Goal: Task Accomplishment & Management: Use online tool/utility

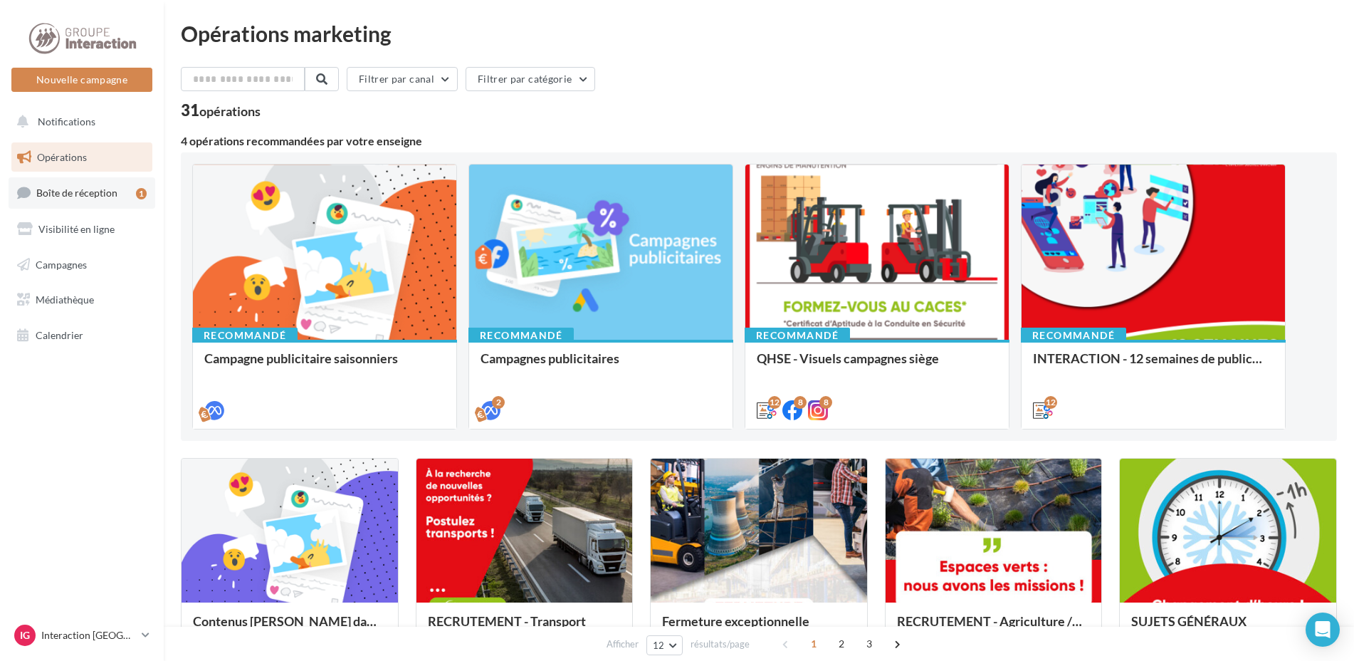
click at [79, 186] on link "Boîte de réception 1" at bounding box center [82, 192] width 147 height 31
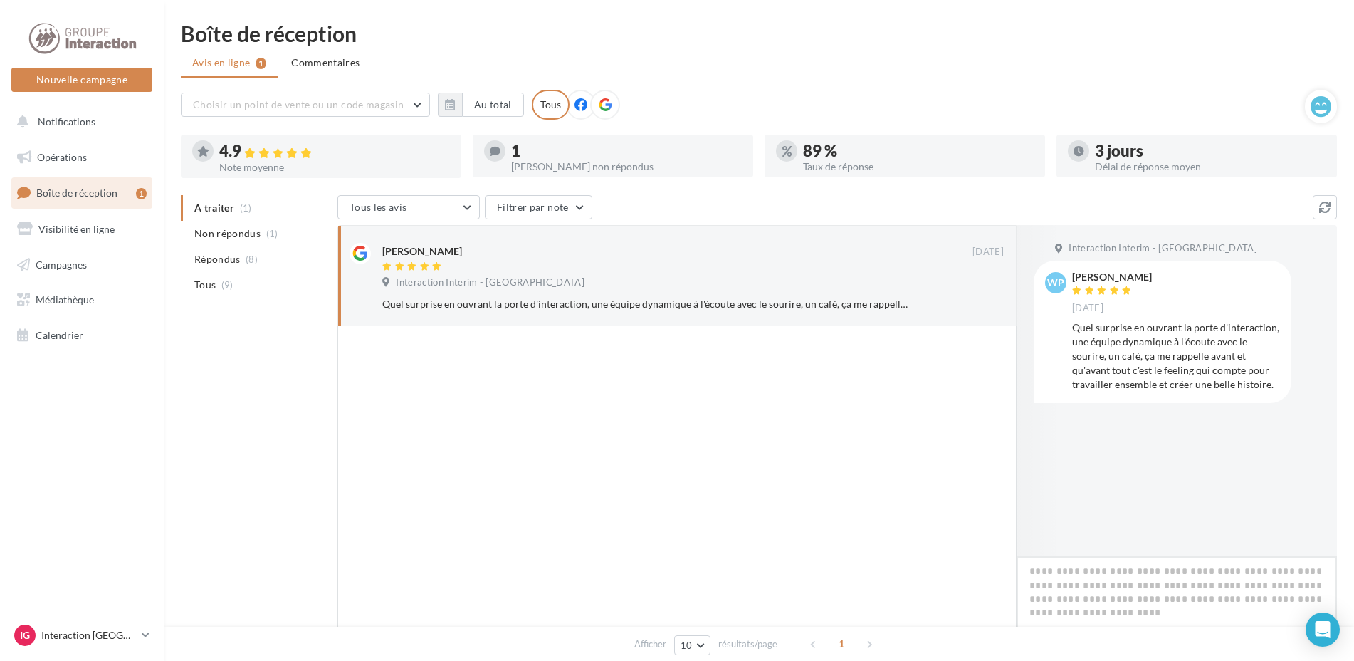
click at [1117, 574] on textarea at bounding box center [1177, 600] width 320 height 88
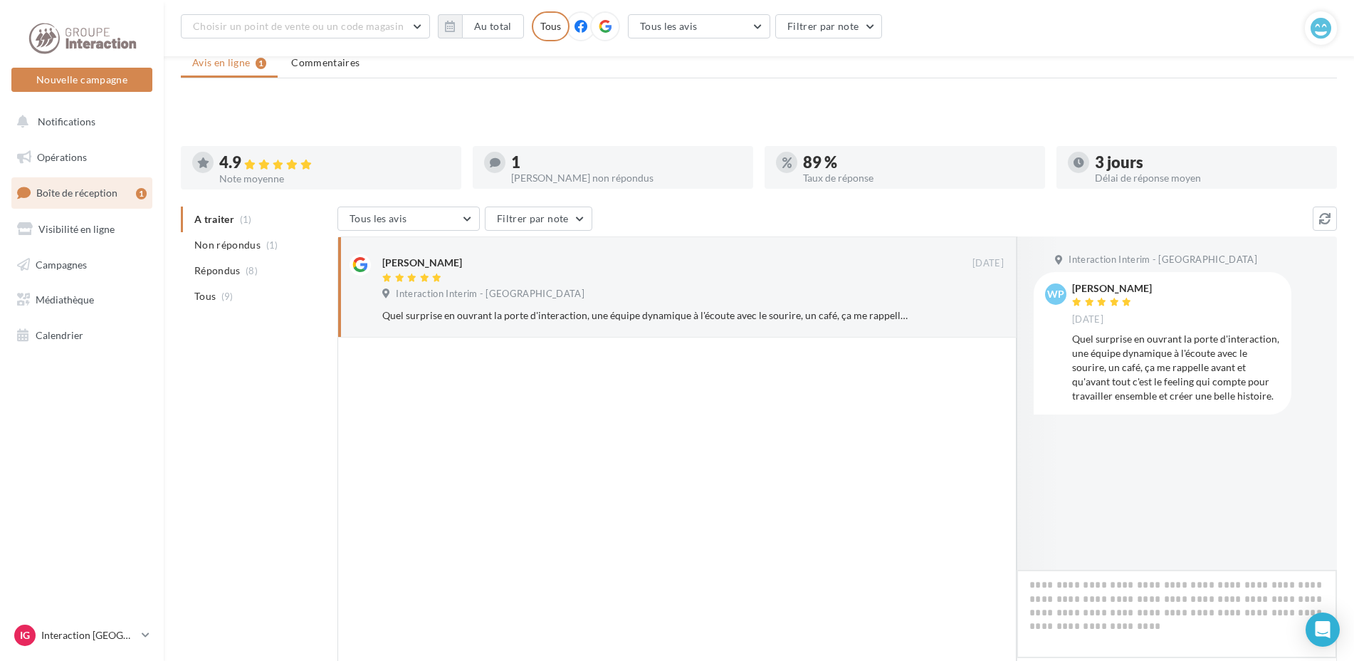
scroll to position [123, 0]
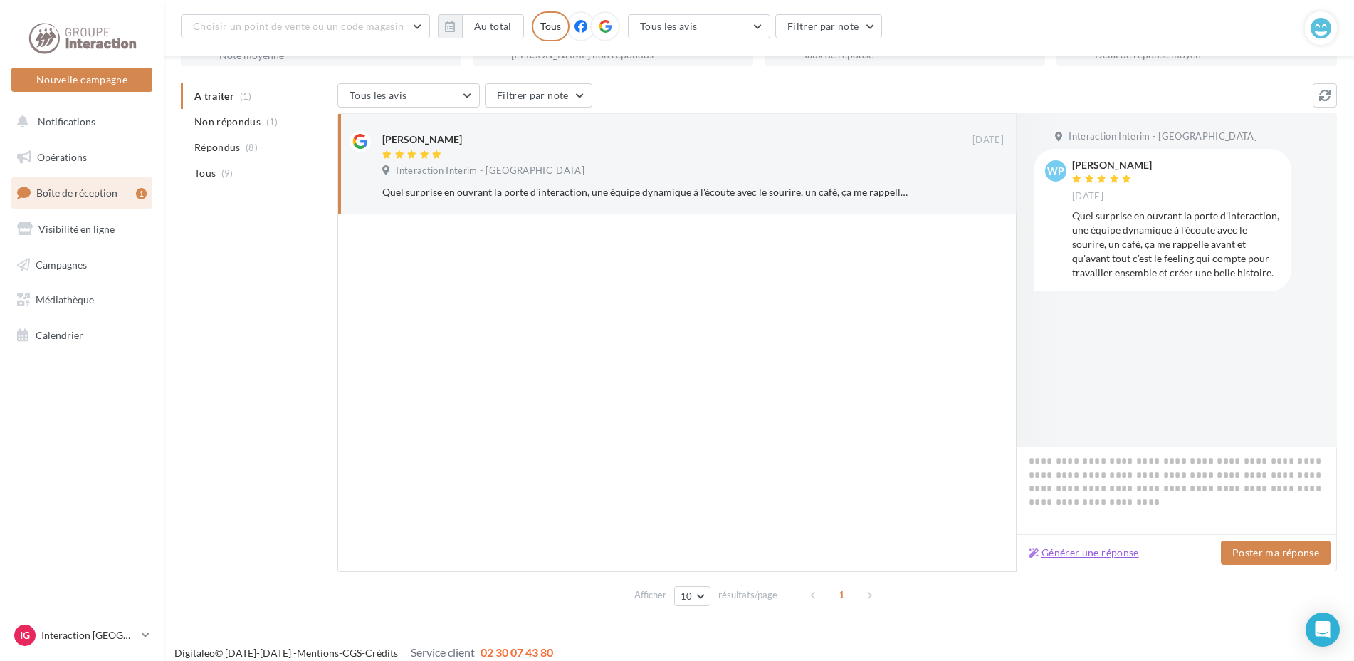
click at [1108, 555] on button "Générer une réponse" at bounding box center [1084, 552] width 122 height 17
type textarea "**********"
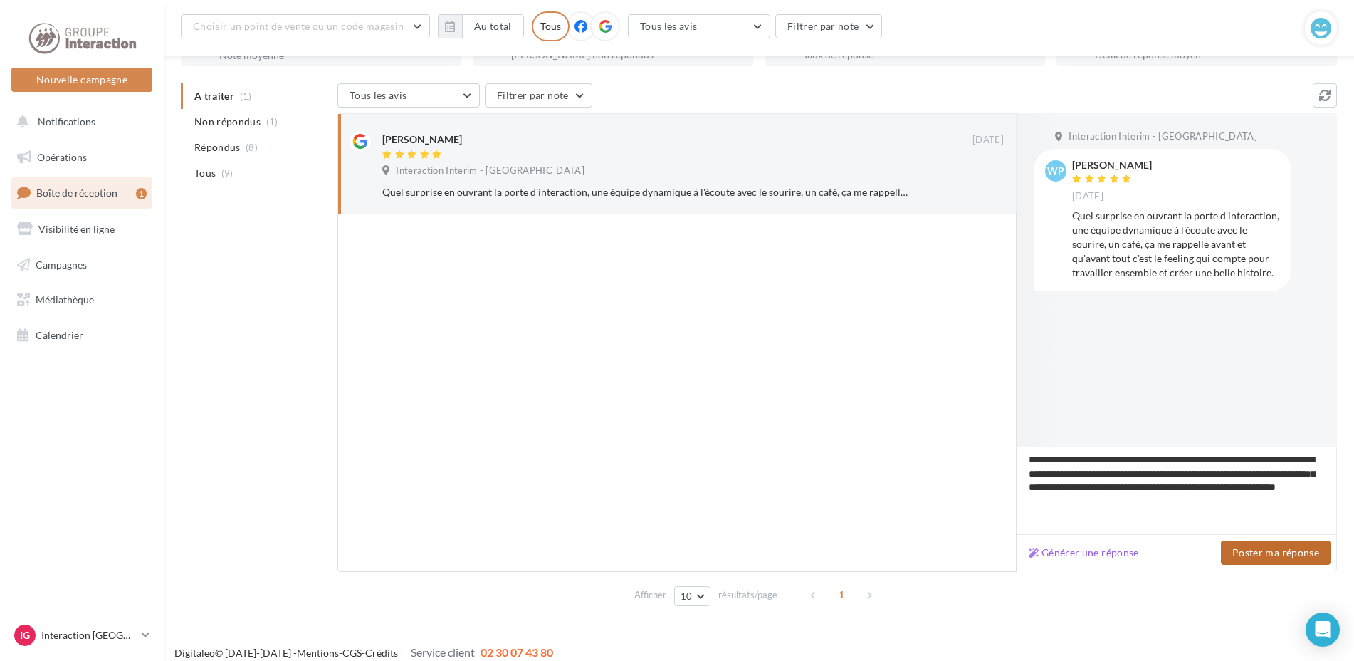
click at [1281, 551] on button "Poster ma réponse" at bounding box center [1276, 552] width 110 height 24
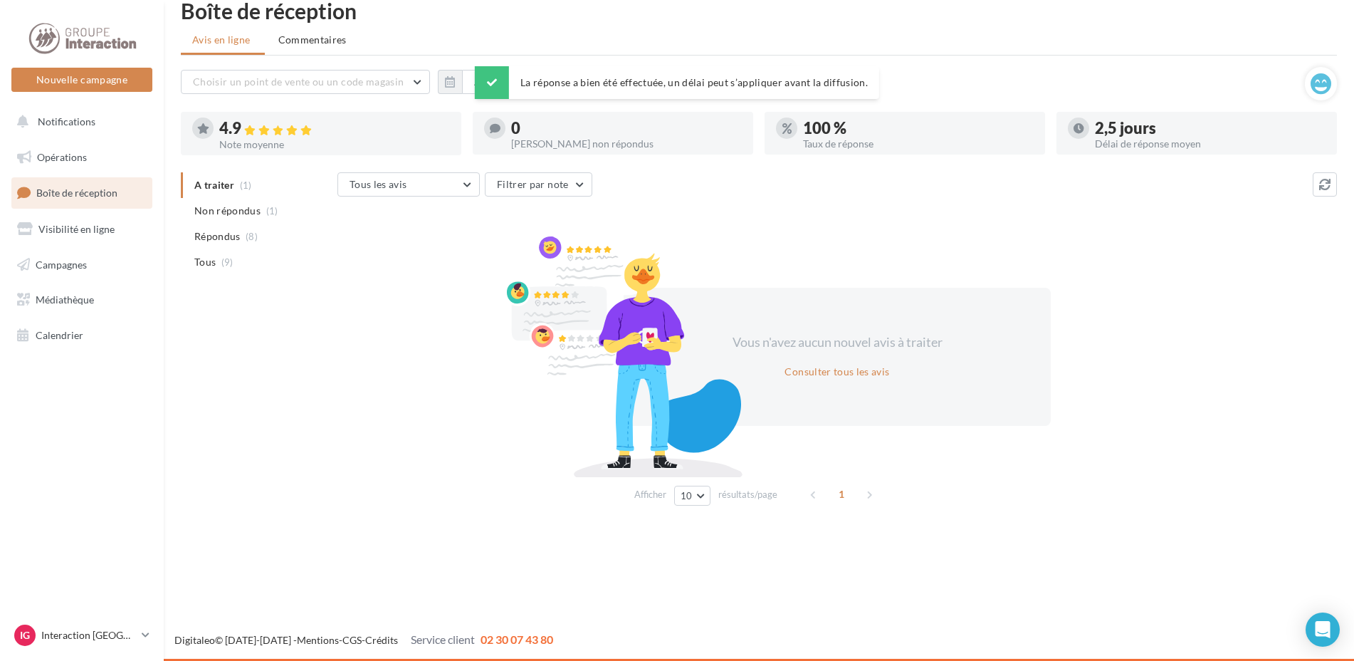
scroll to position [0, 0]
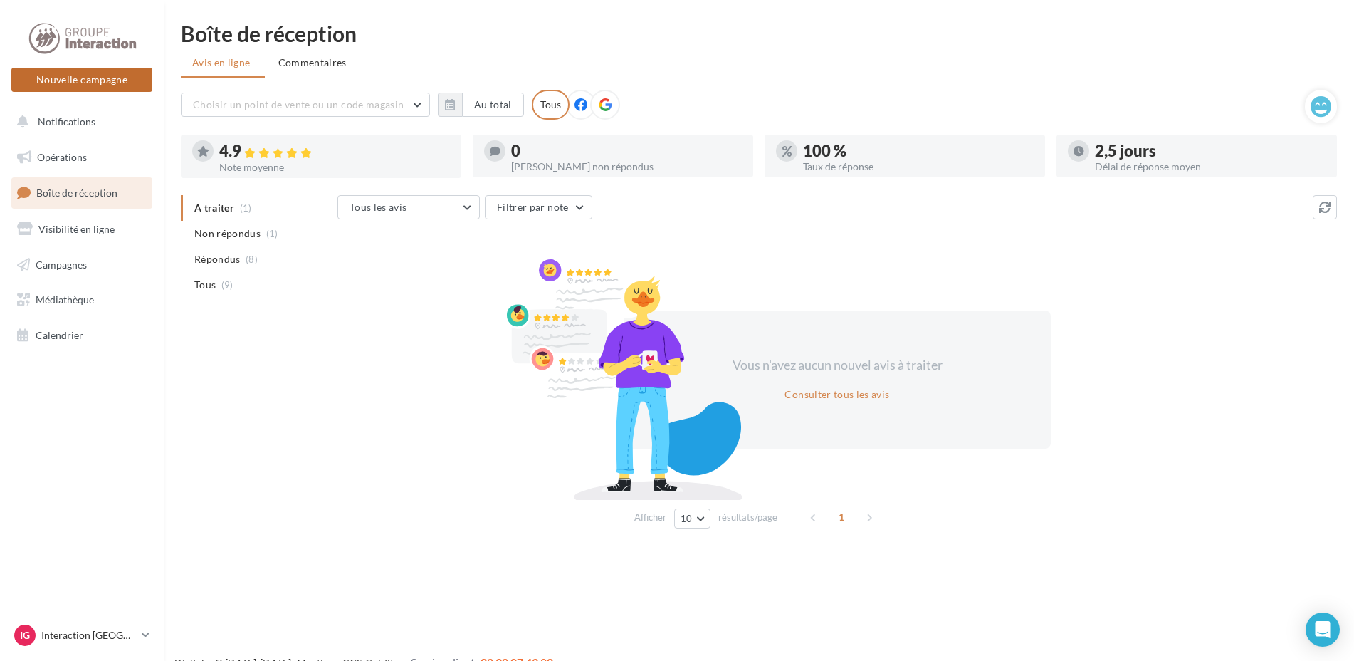
click at [70, 75] on button "Nouvelle campagne" at bounding box center [81, 80] width 141 height 24
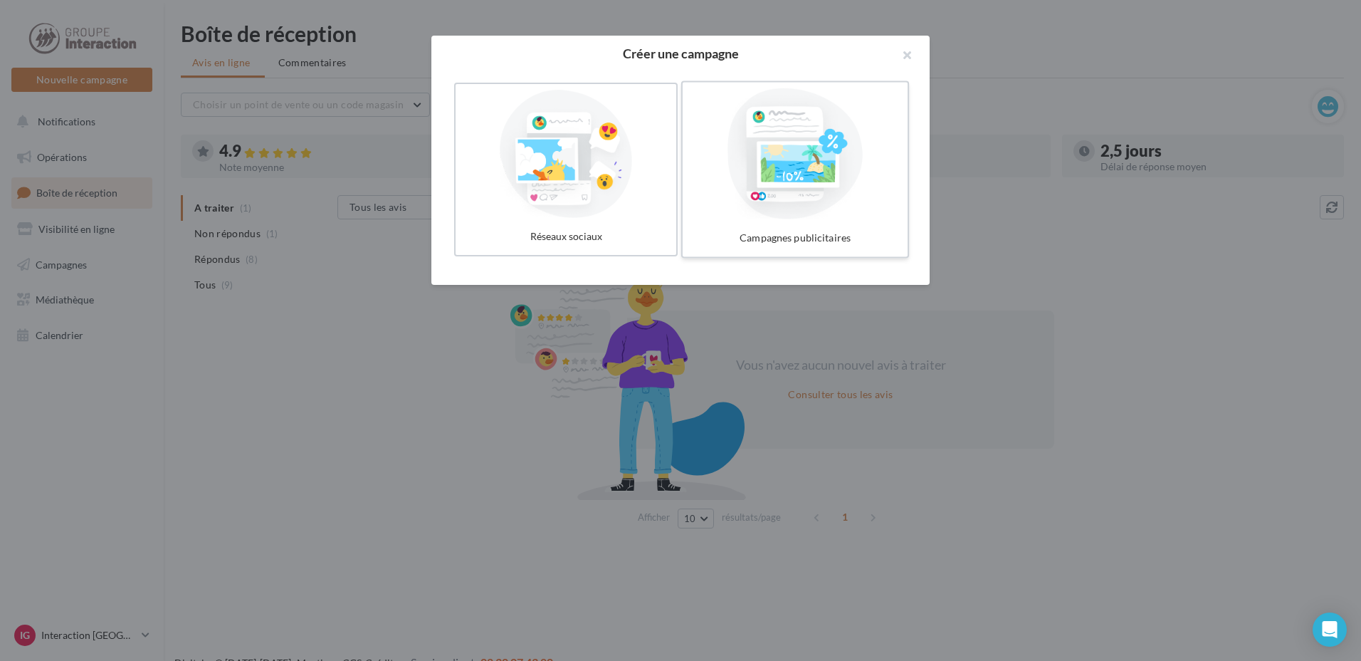
click at [792, 135] on div at bounding box center [795, 153] width 214 height 131
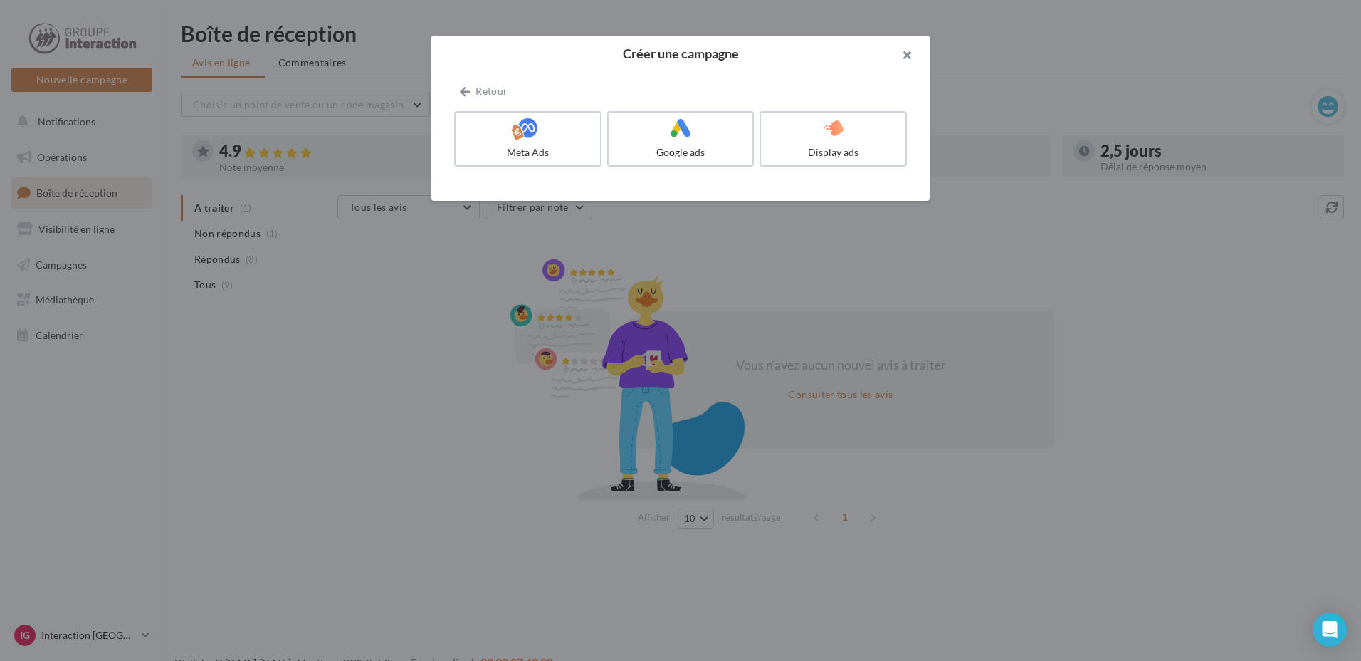
click at [910, 46] on button "button" at bounding box center [901, 57] width 57 height 43
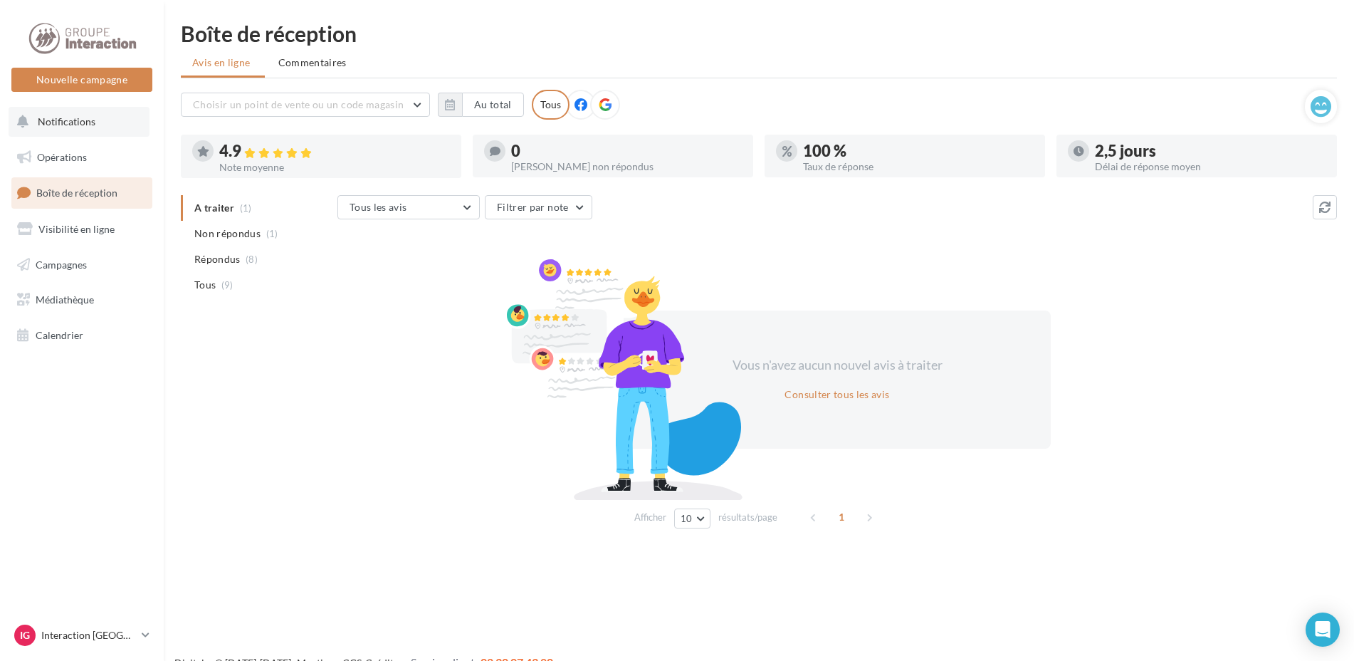
click at [86, 119] on span "Notifications" at bounding box center [67, 121] width 58 height 12
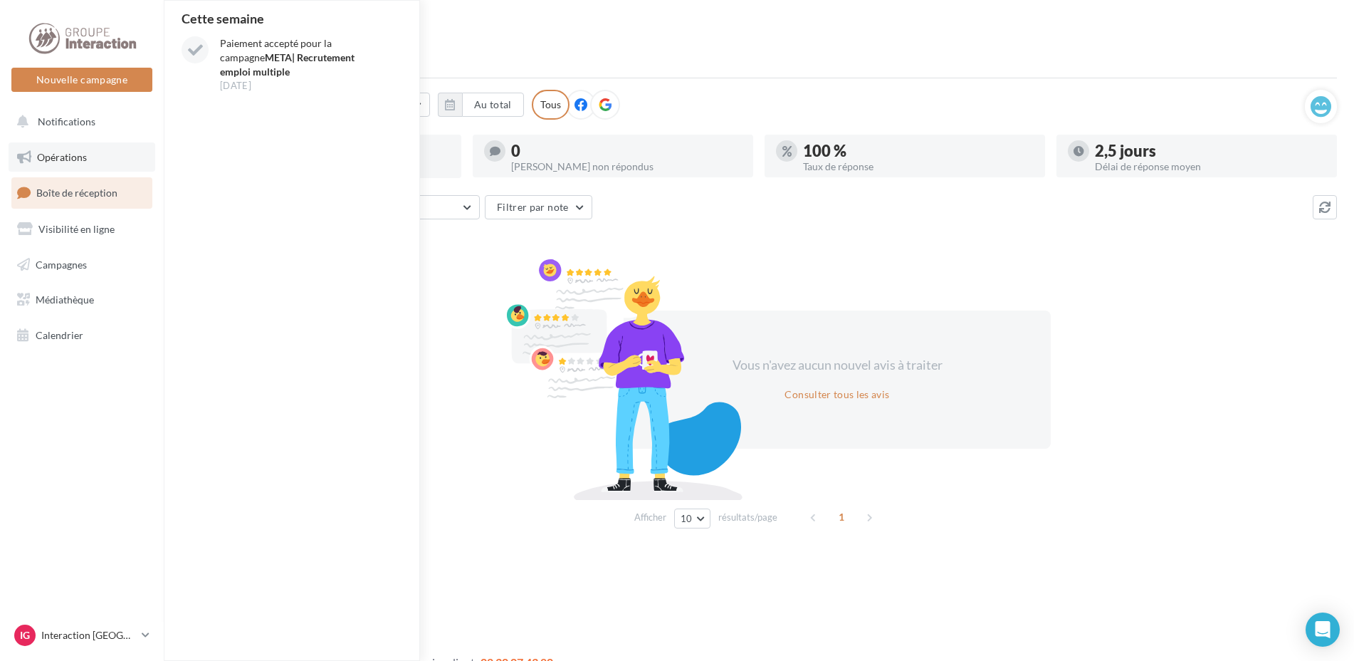
click at [75, 162] on span "Opérations" at bounding box center [62, 157] width 50 height 12
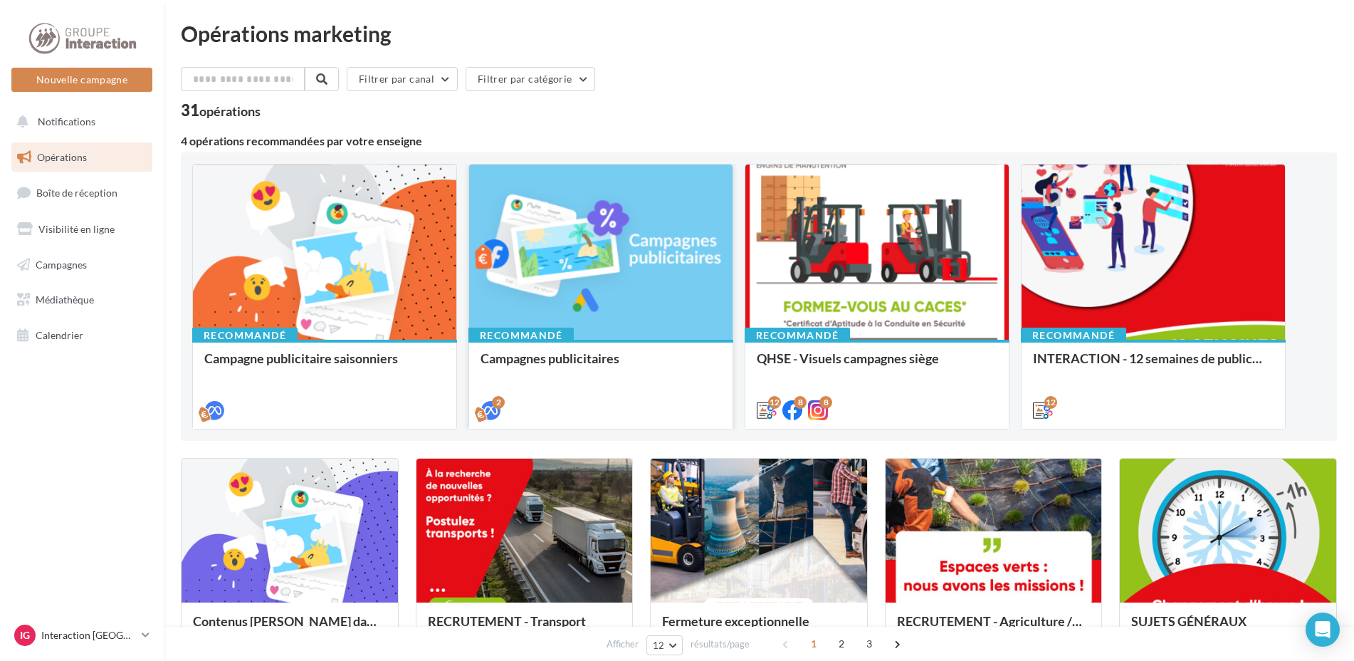
click at [476, 234] on div at bounding box center [600, 252] width 263 height 177
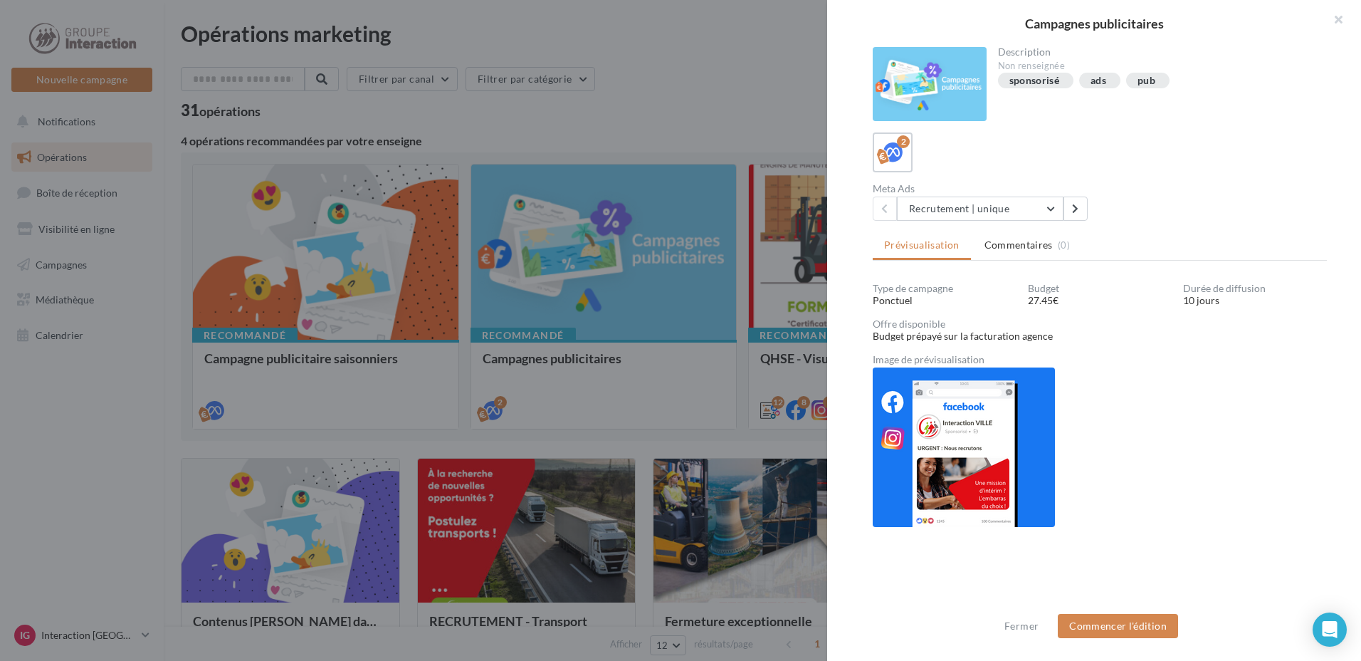
scroll to position [1, 0]
click at [1047, 207] on button "Recrutement | unique" at bounding box center [980, 207] width 167 height 24
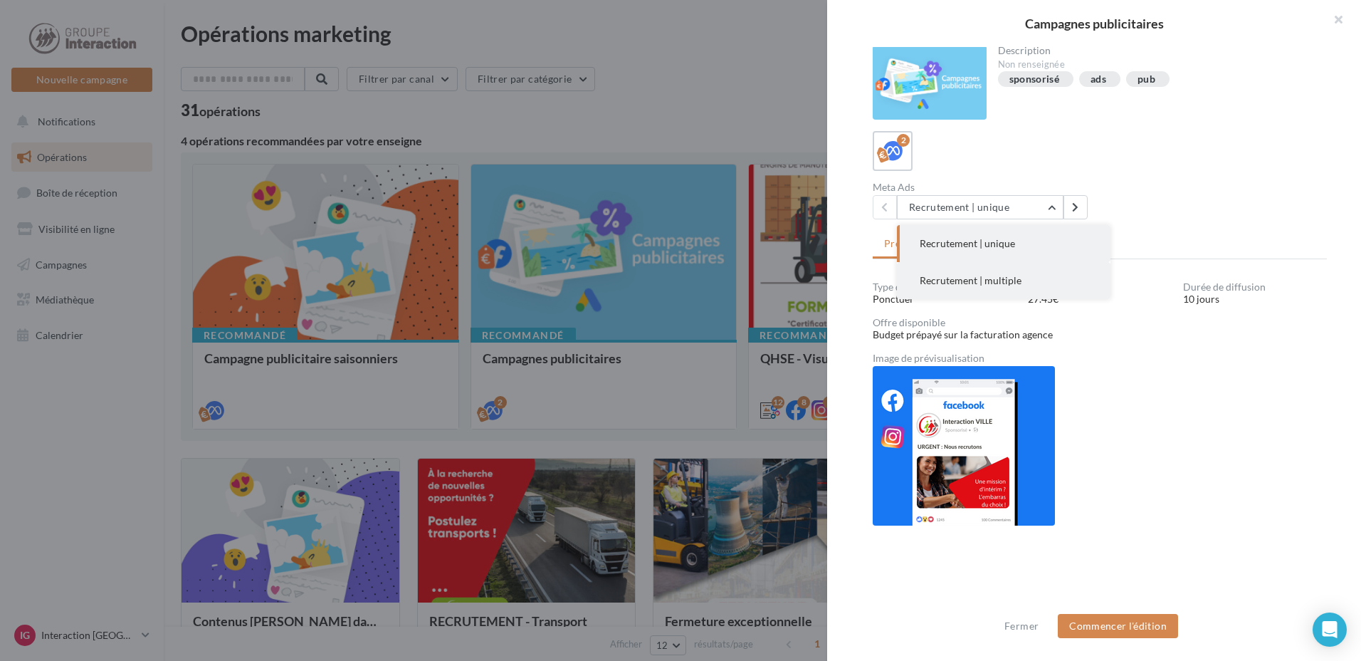
click at [963, 282] on span "Recrutement | multiple" at bounding box center [971, 280] width 102 height 12
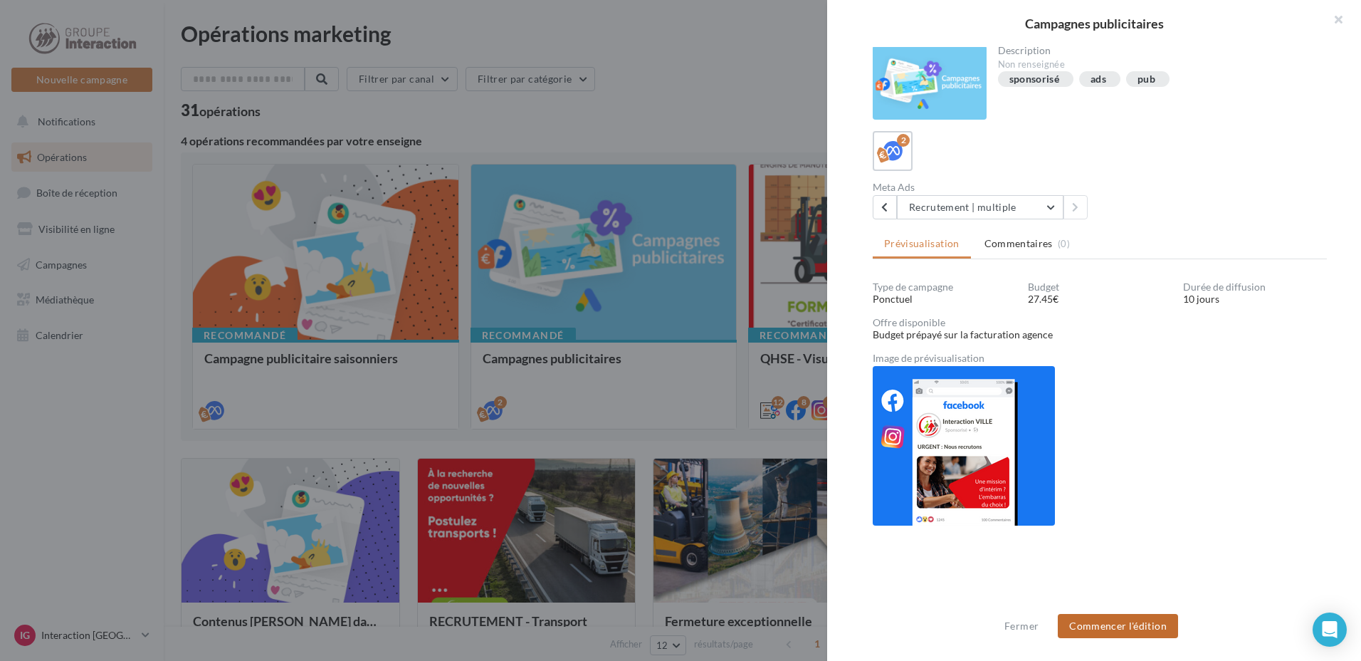
click at [1106, 621] on button "Commencer l'édition" at bounding box center [1118, 626] width 120 height 24
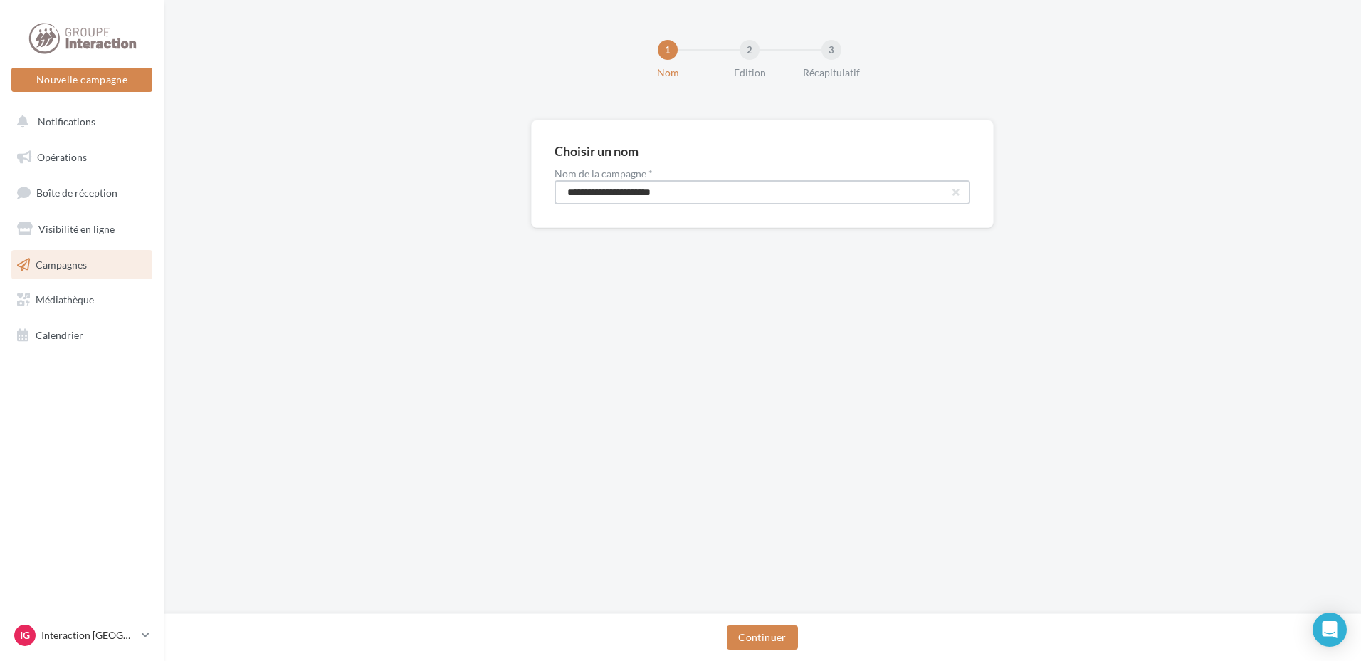
click at [717, 196] on input "**********" at bounding box center [763, 192] width 416 height 24
type input "**********"
click at [773, 635] on button "Continuer" at bounding box center [762, 637] width 70 height 24
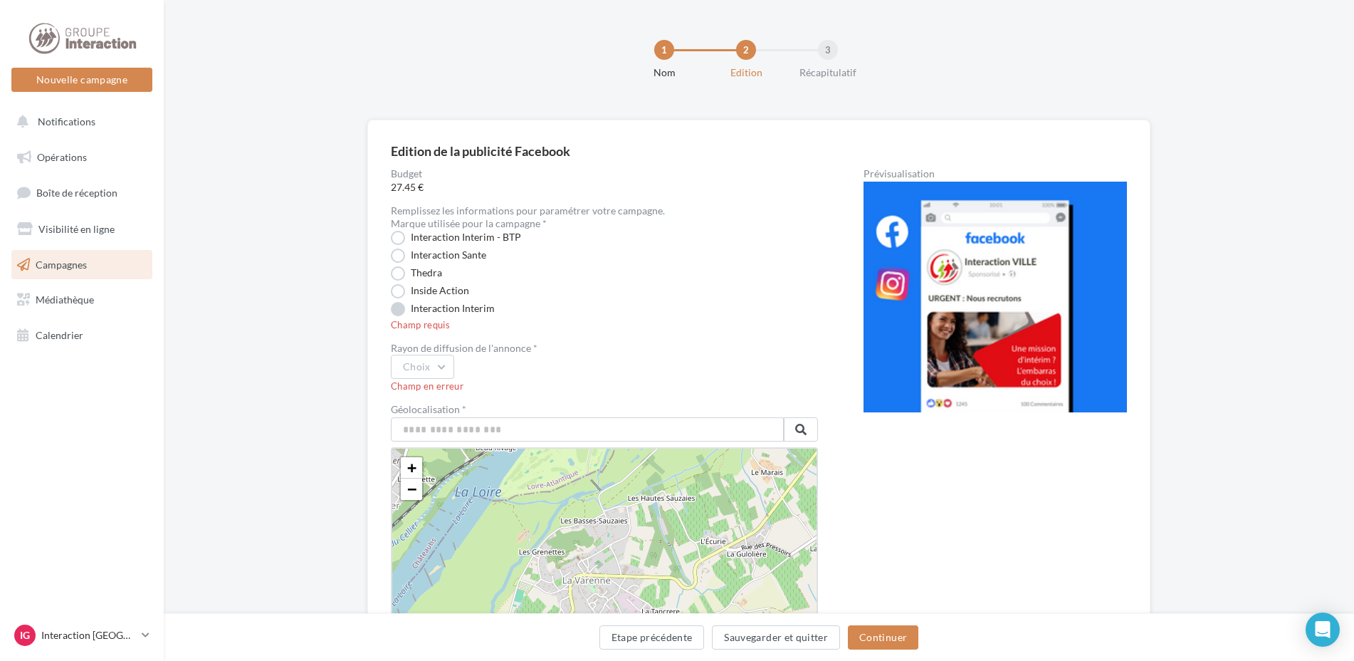
click at [433, 310] on label "Interaction Interim" at bounding box center [443, 309] width 104 height 14
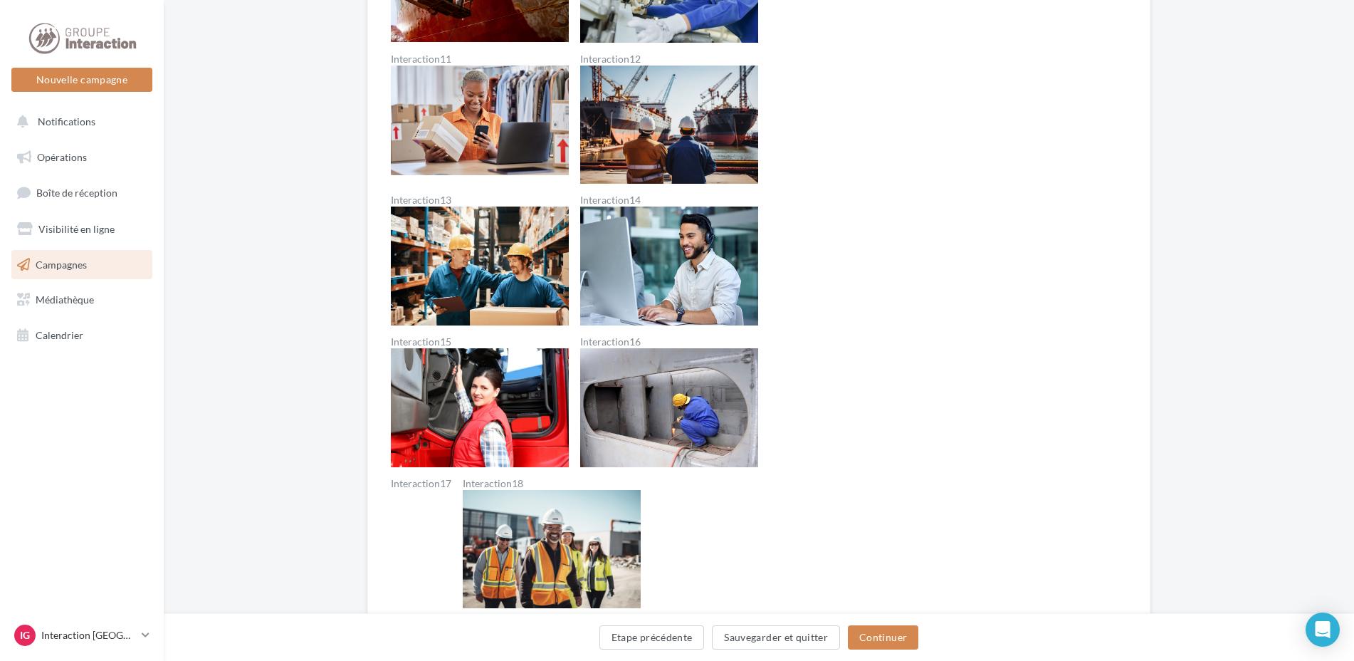
scroll to position [1495, 0]
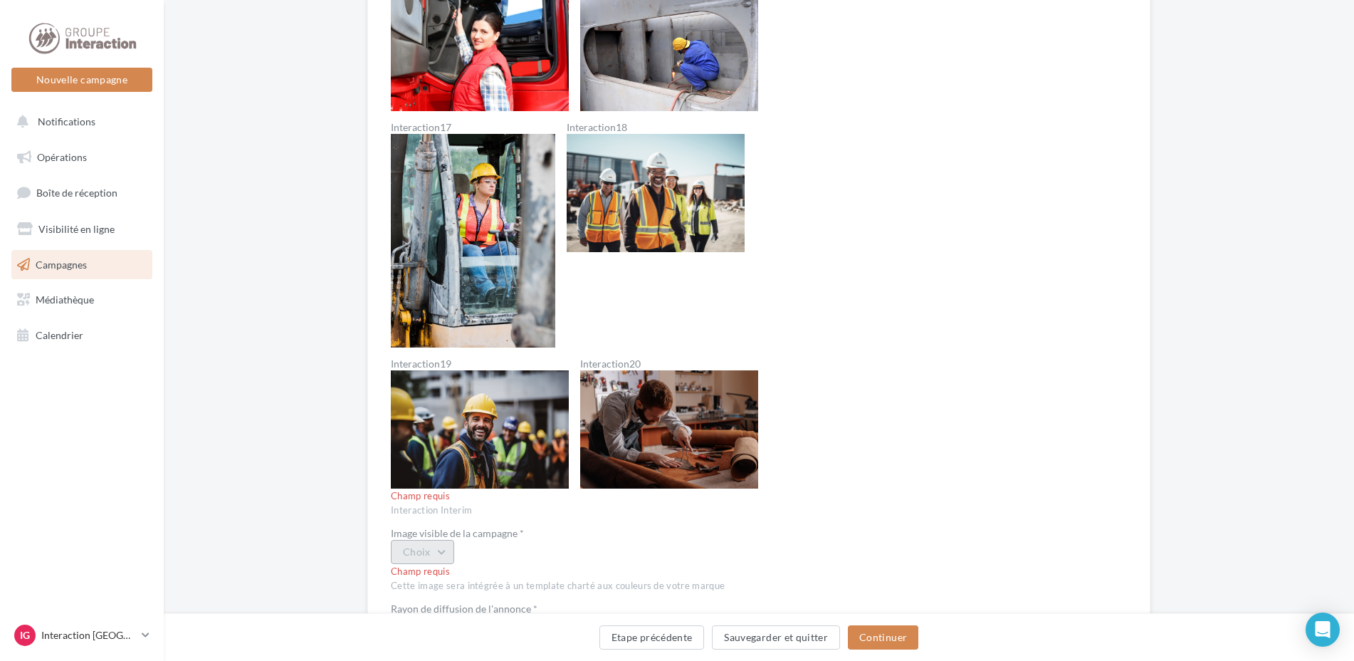
click at [427, 554] on button "Choix" at bounding box center [422, 552] width 63 height 24
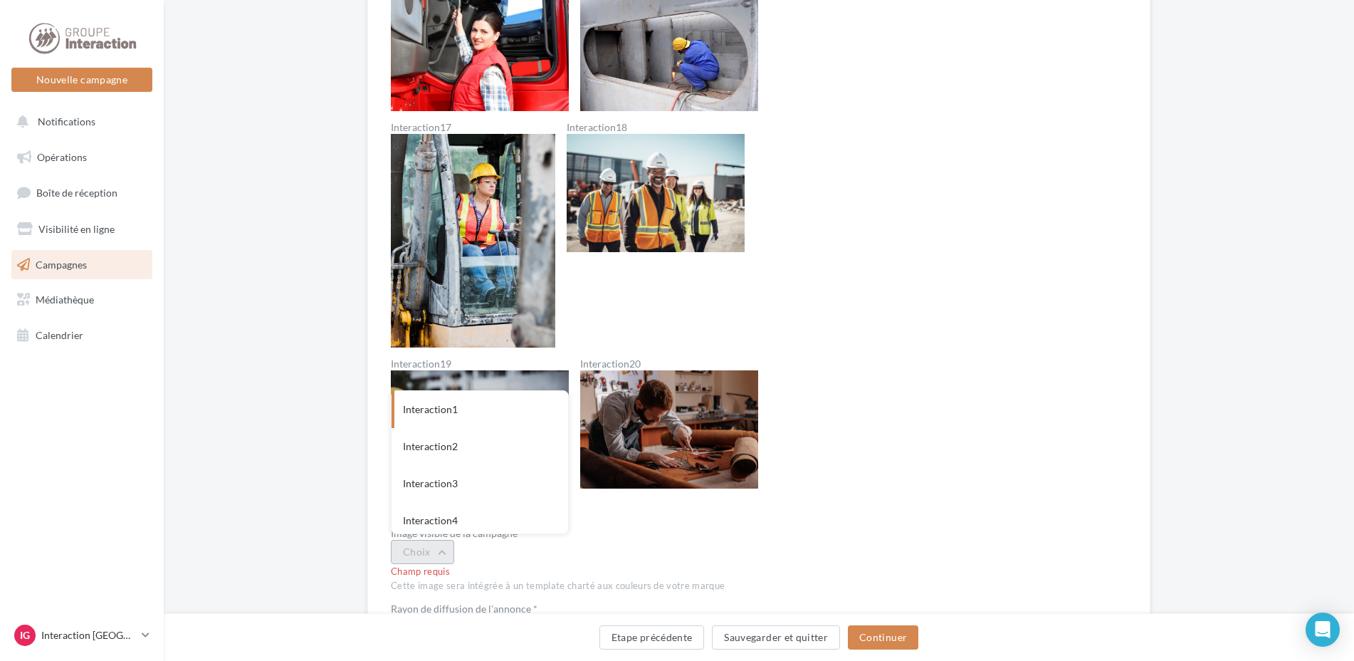
click at [427, 554] on button "Choix" at bounding box center [422, 552] width 63 height 24
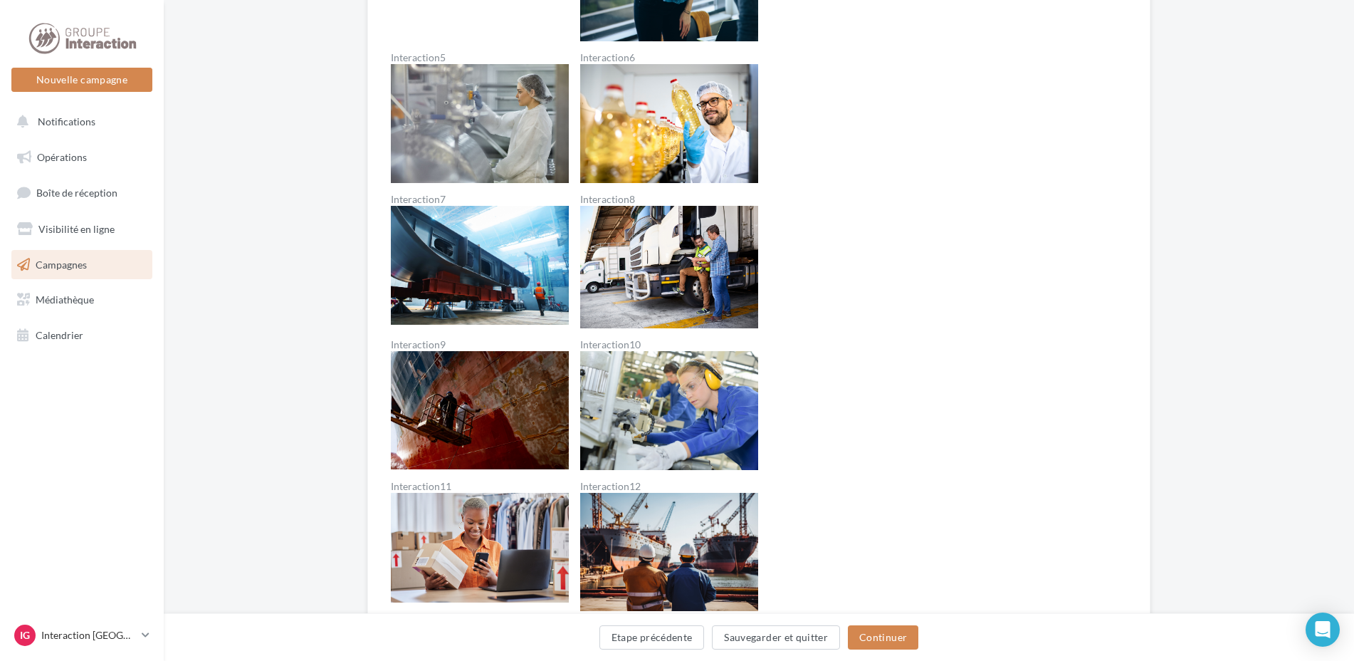
scroll to position [285, 0]
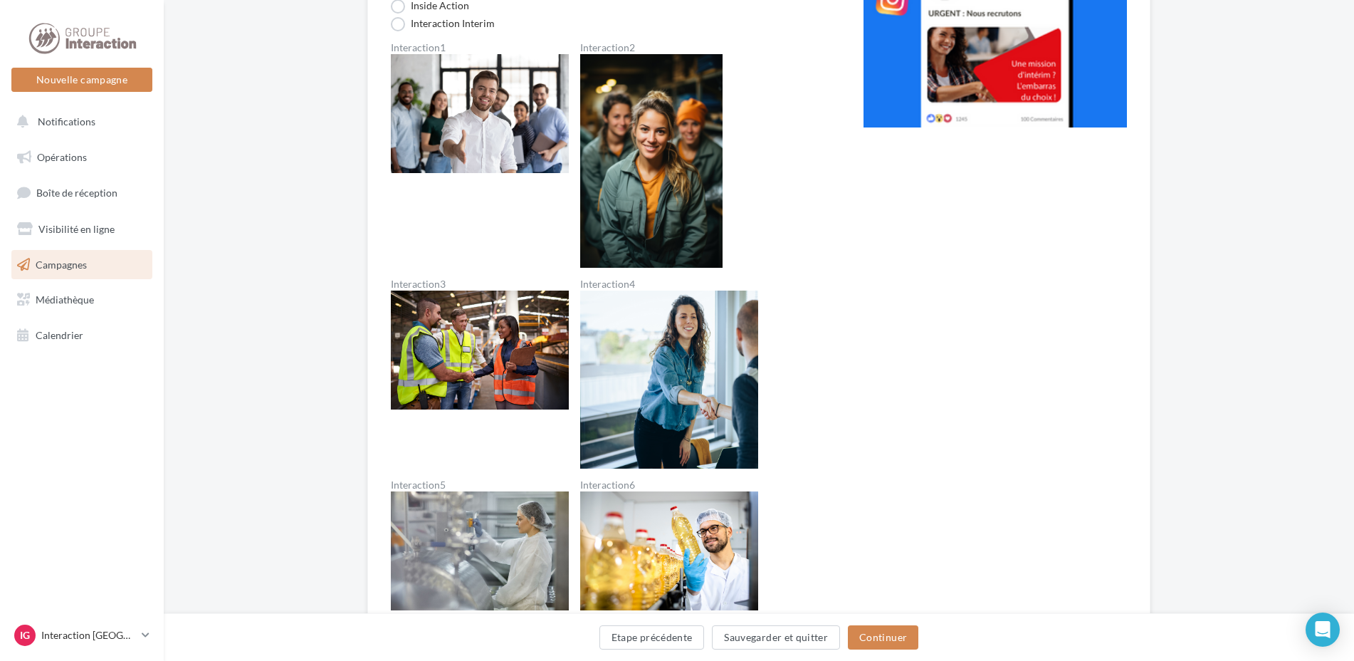
click at [681, 550] on img at bounding box center [669, 550] width 178 height 119
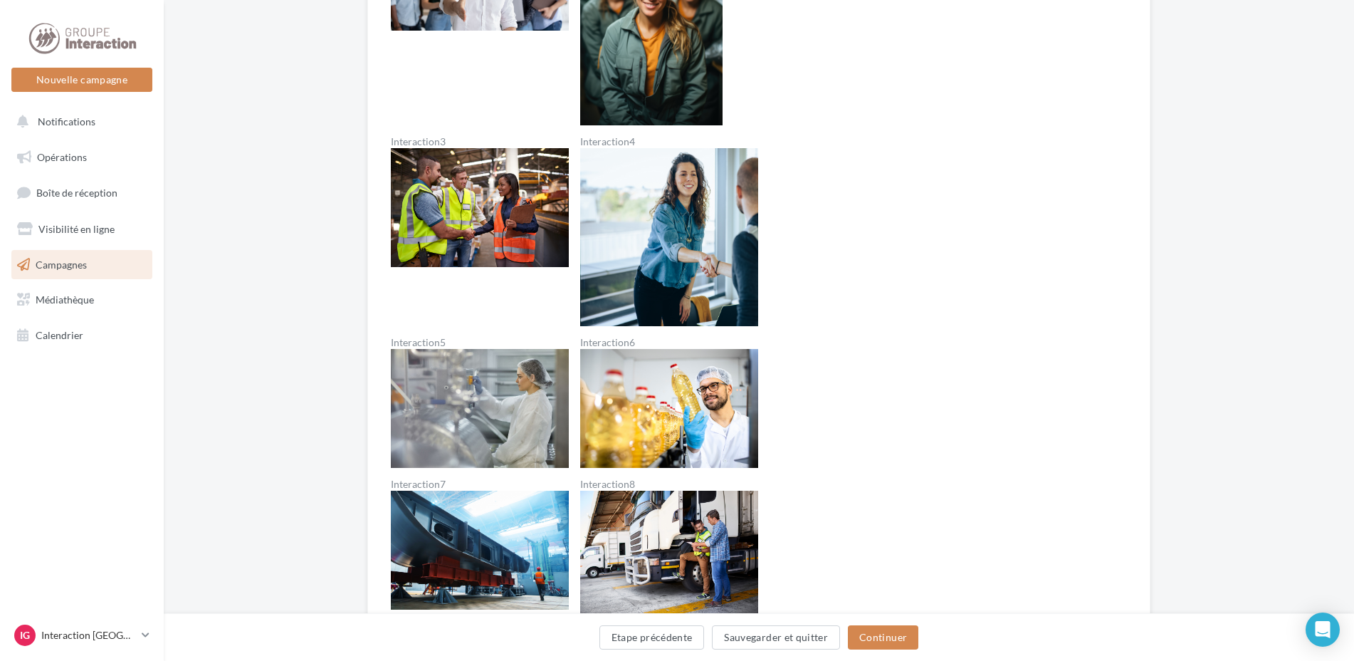
click at [685, 423] on img at bounding box center [669, 408] width 178 height 119
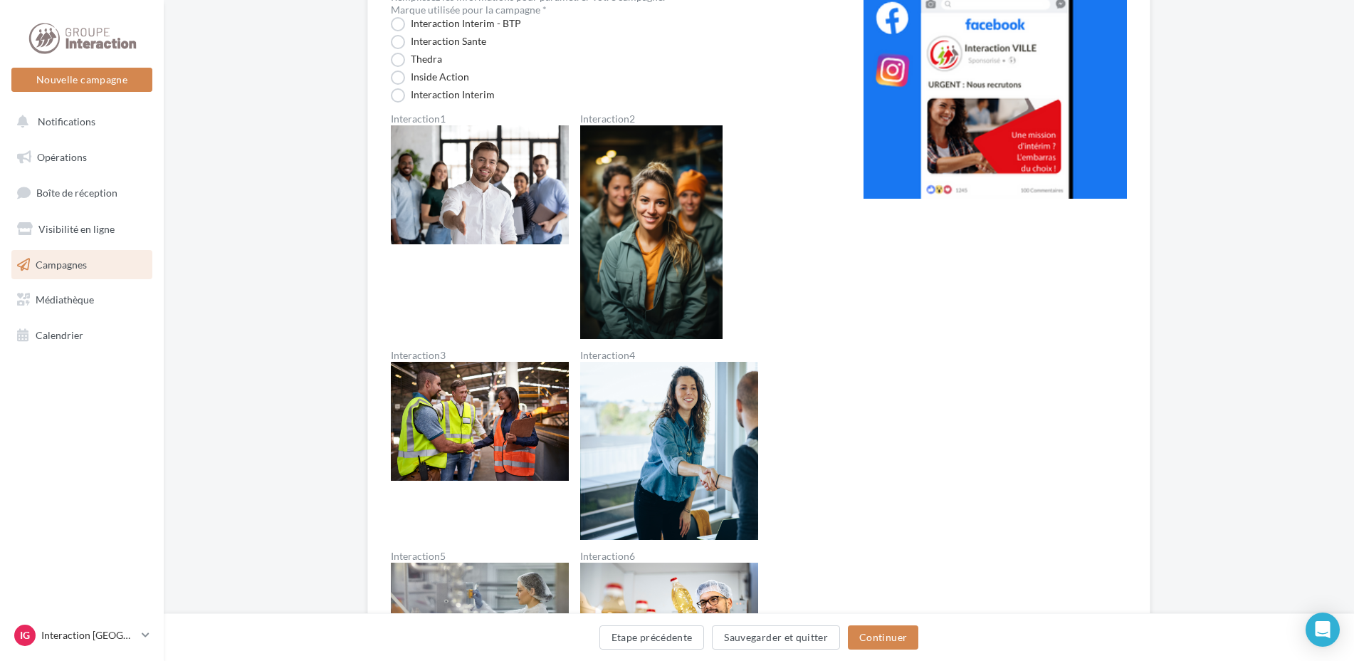
scroll to position [0, 0]
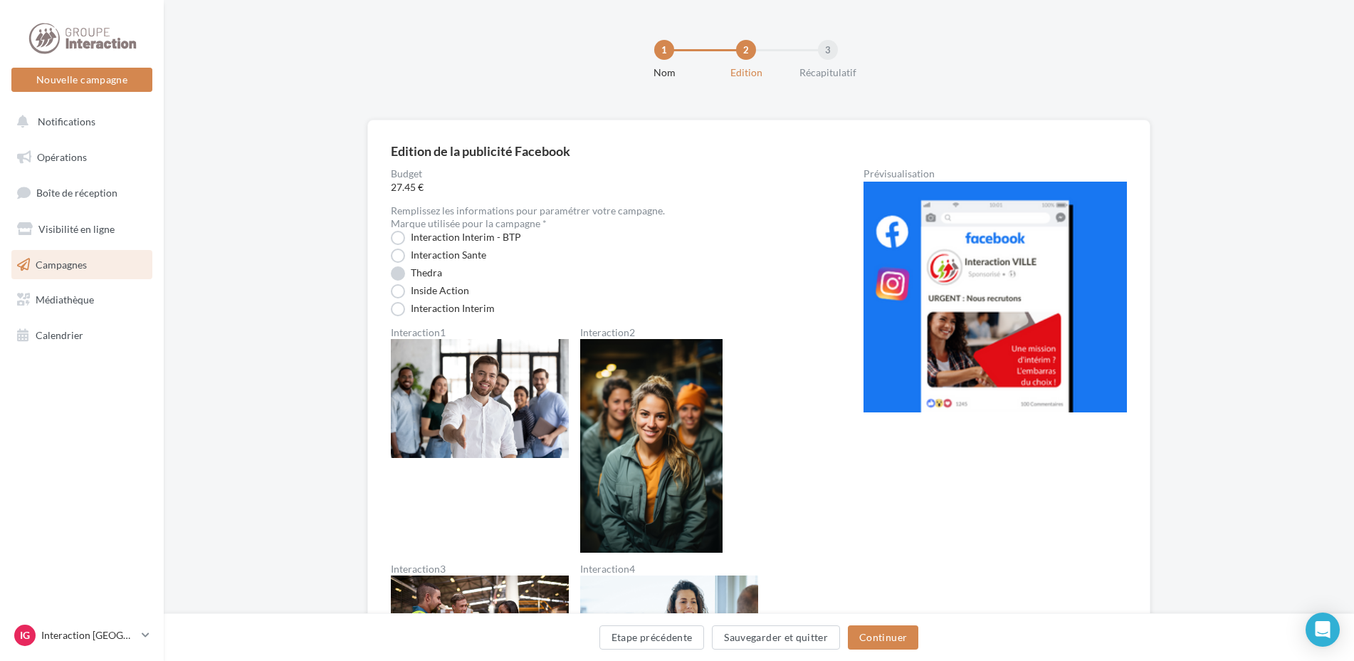
click at [429, 276] on label "Thedra" at bounding box center [416, 273] width 51 height 14
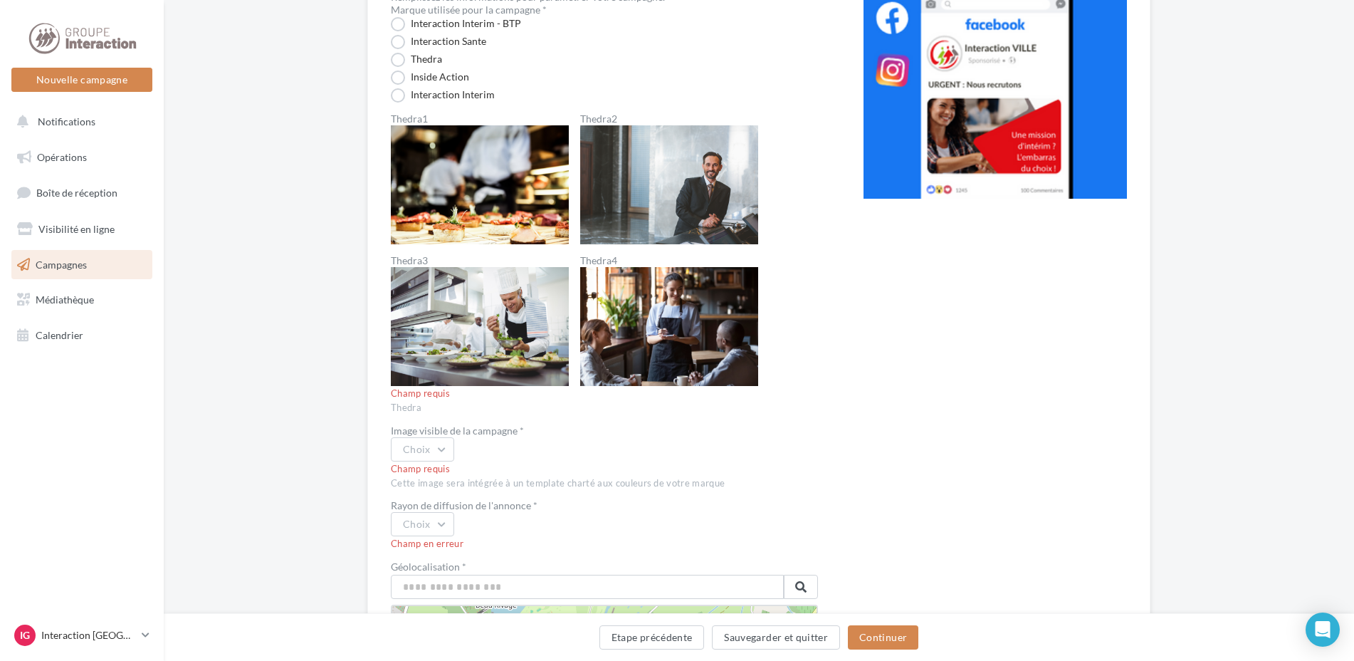
scroll to position [71, 0]
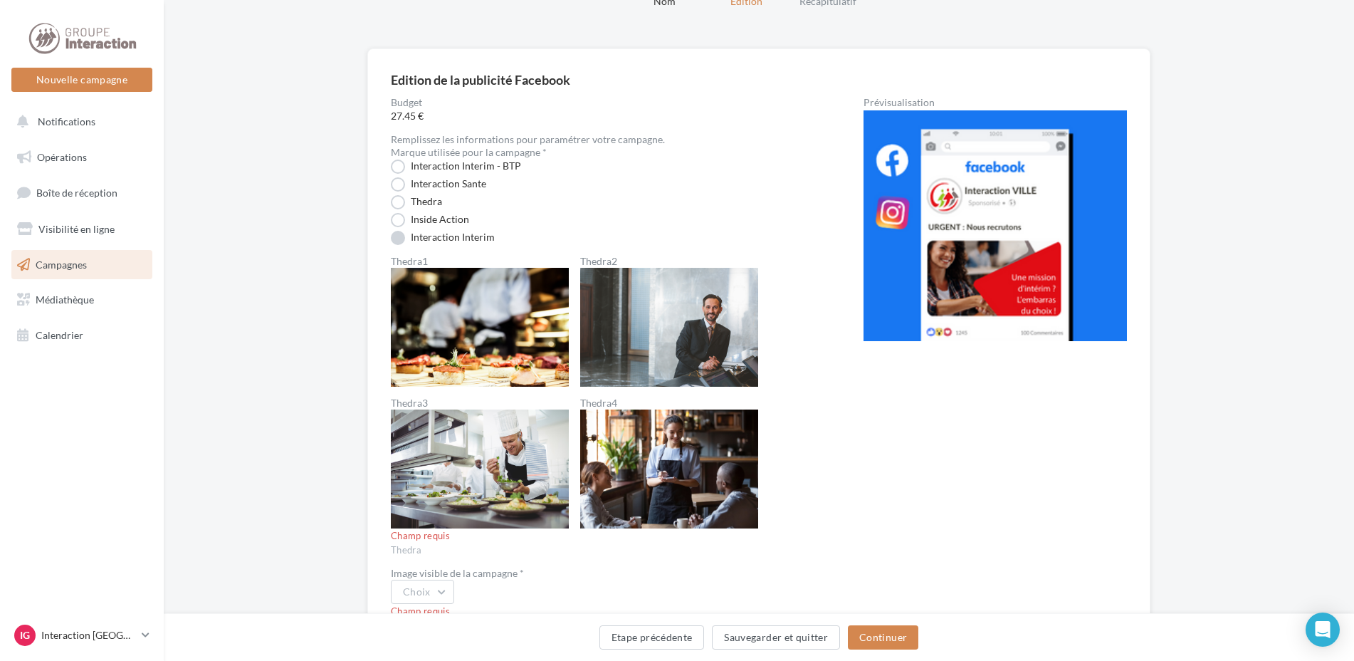
click at [433, 241] on label "Interaction Interim" at bounding box center [443, 238] width 104 height 14
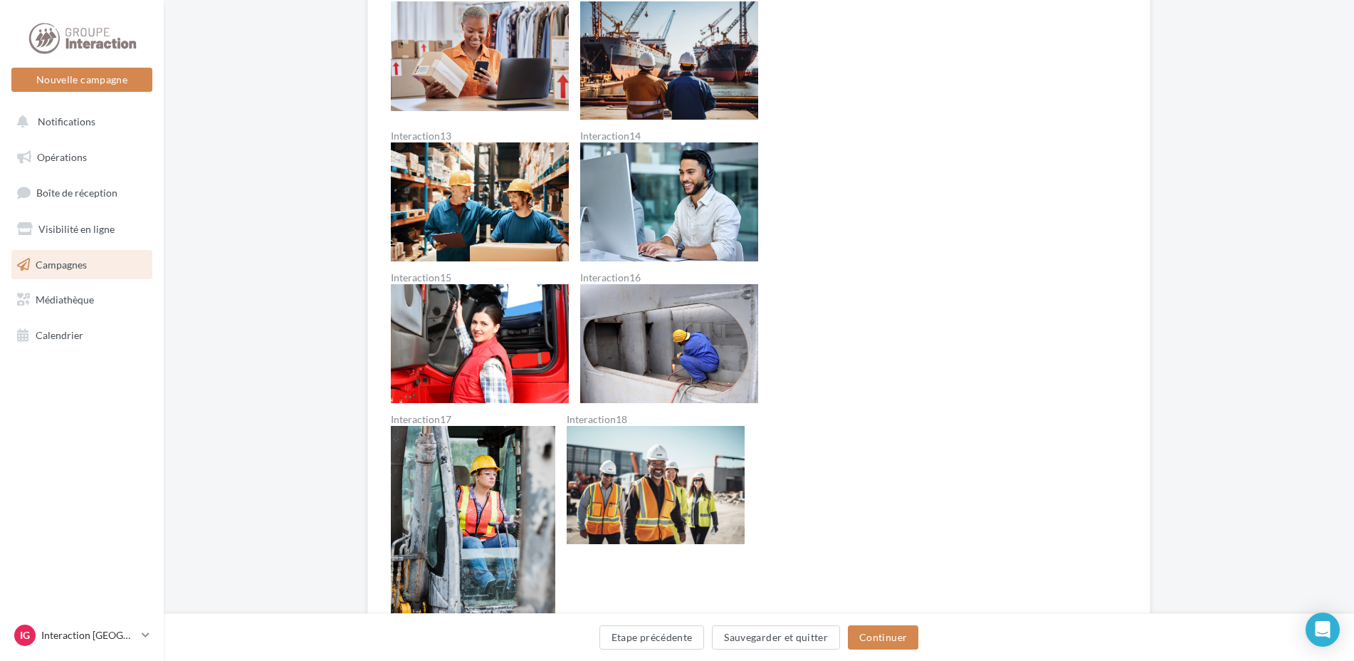
scroll to position [776, 0]
